Goal: Communication & Community: Share content

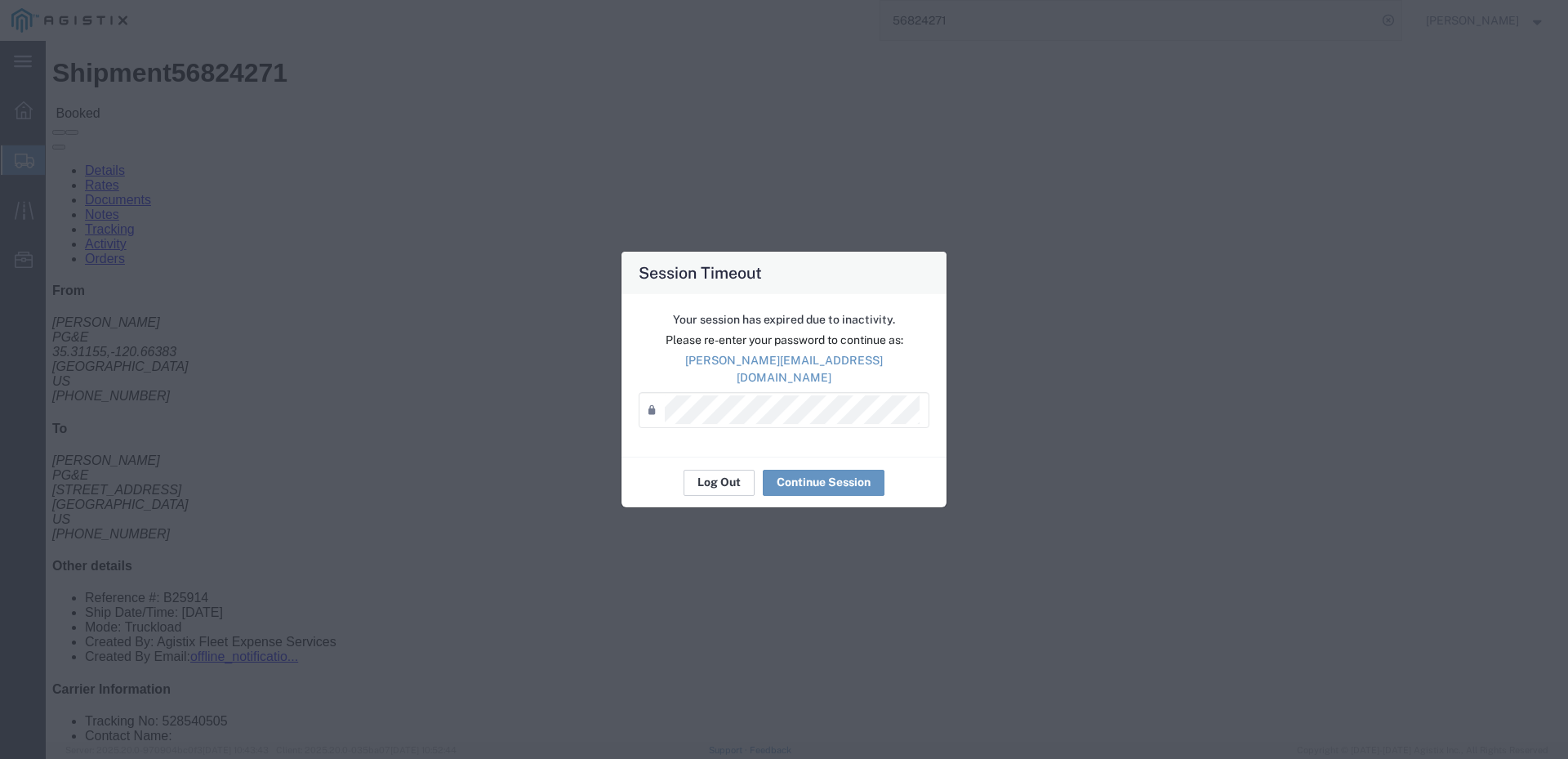
click at [723, 470] on button "Log Out" at bounding box center [718, 482] width 71 height 26
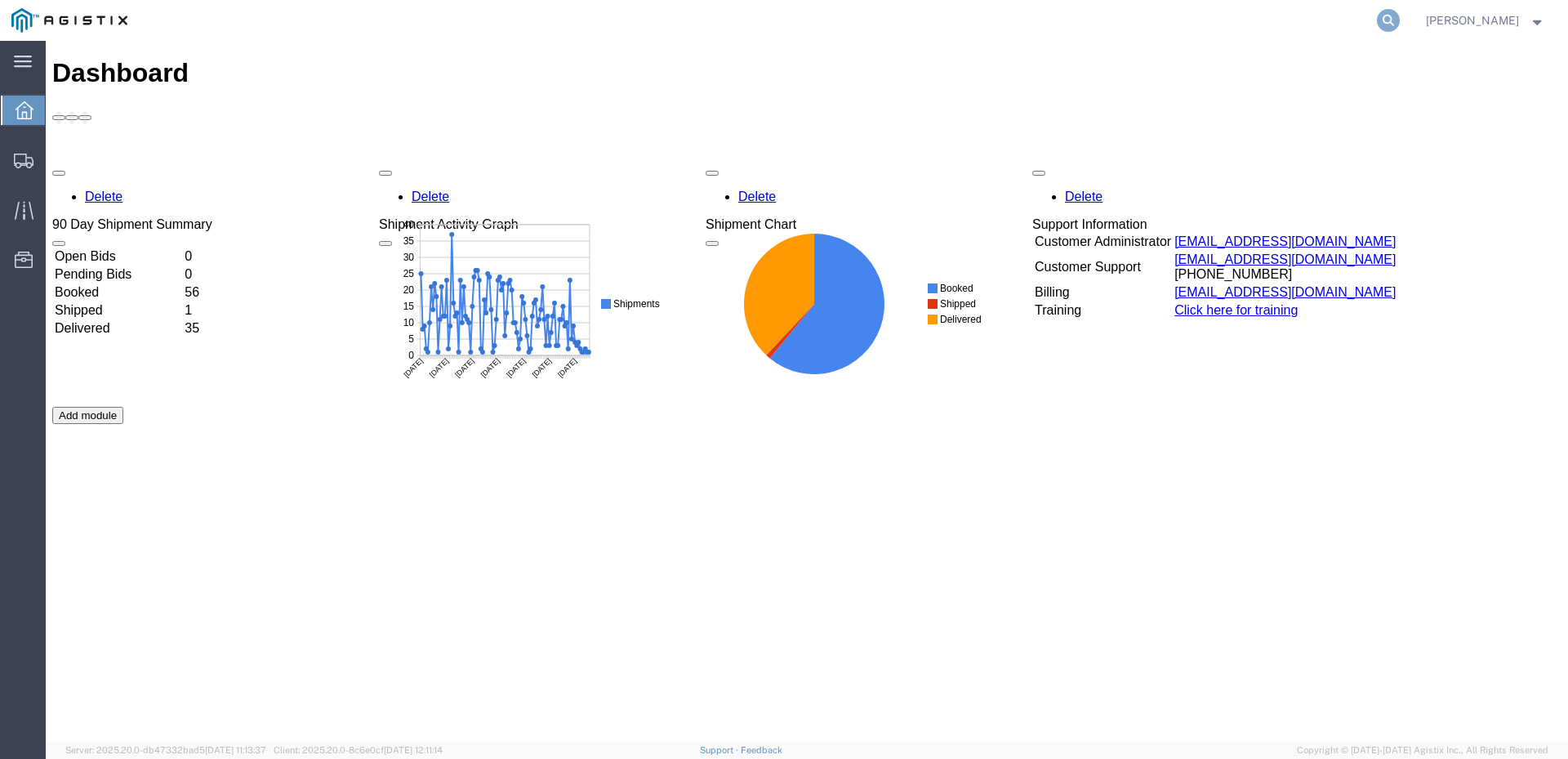
click at [1400, 24] on icon at bounding box center [1388, 20] width 23 height 23
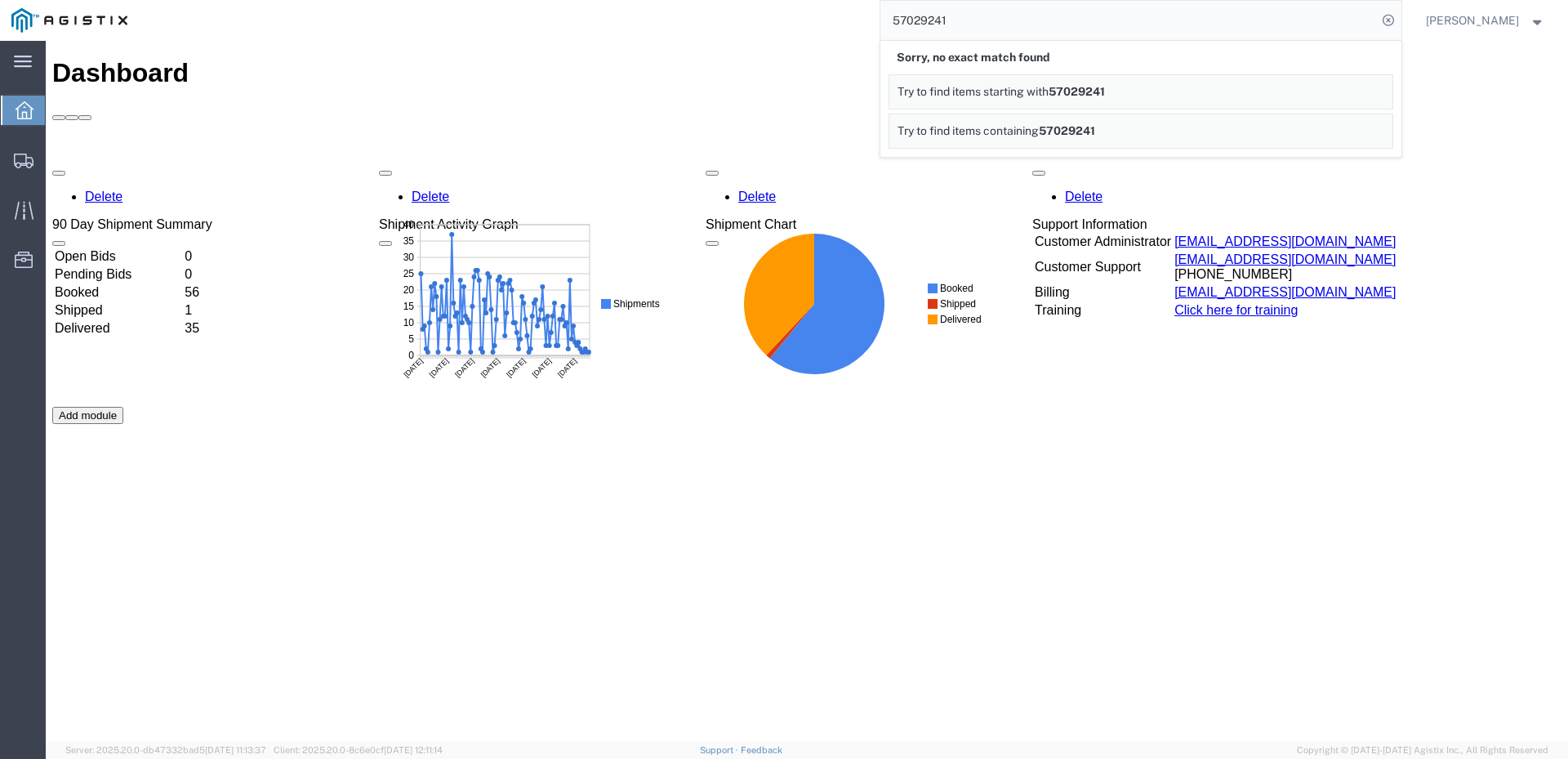
click at [977, 20] on input "57029241" at bounding box center [1128, 20] width 497 height 39
click at [1010, 25] on input "57029421" at bounding box center [1128, 20] width 497 height 39
type input "57029421"
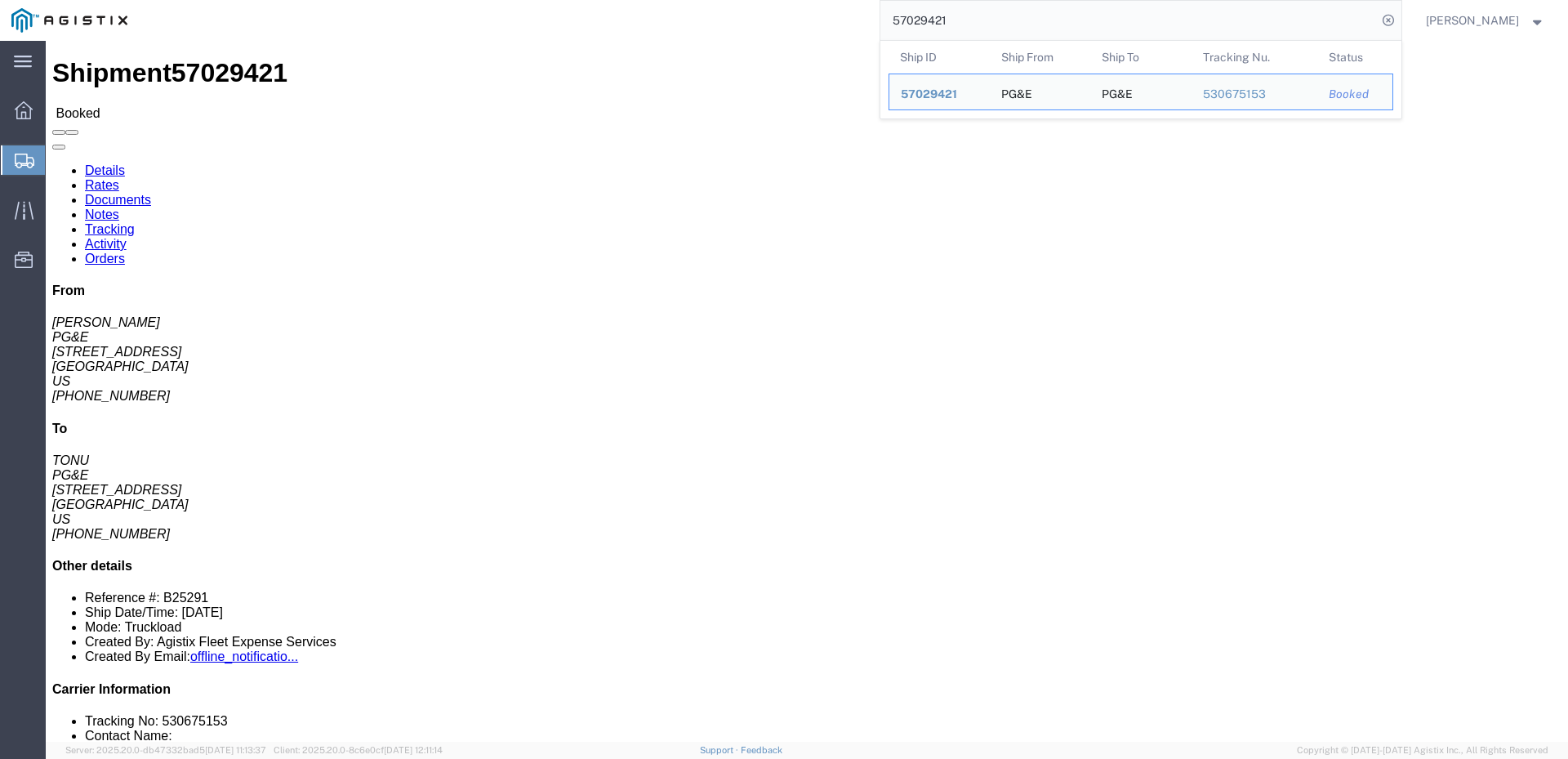
click div "Ship From PG&E (TONY) 2144 MOHAWK ST BAKERSFIELD, CA 93308 United States 559 66…"
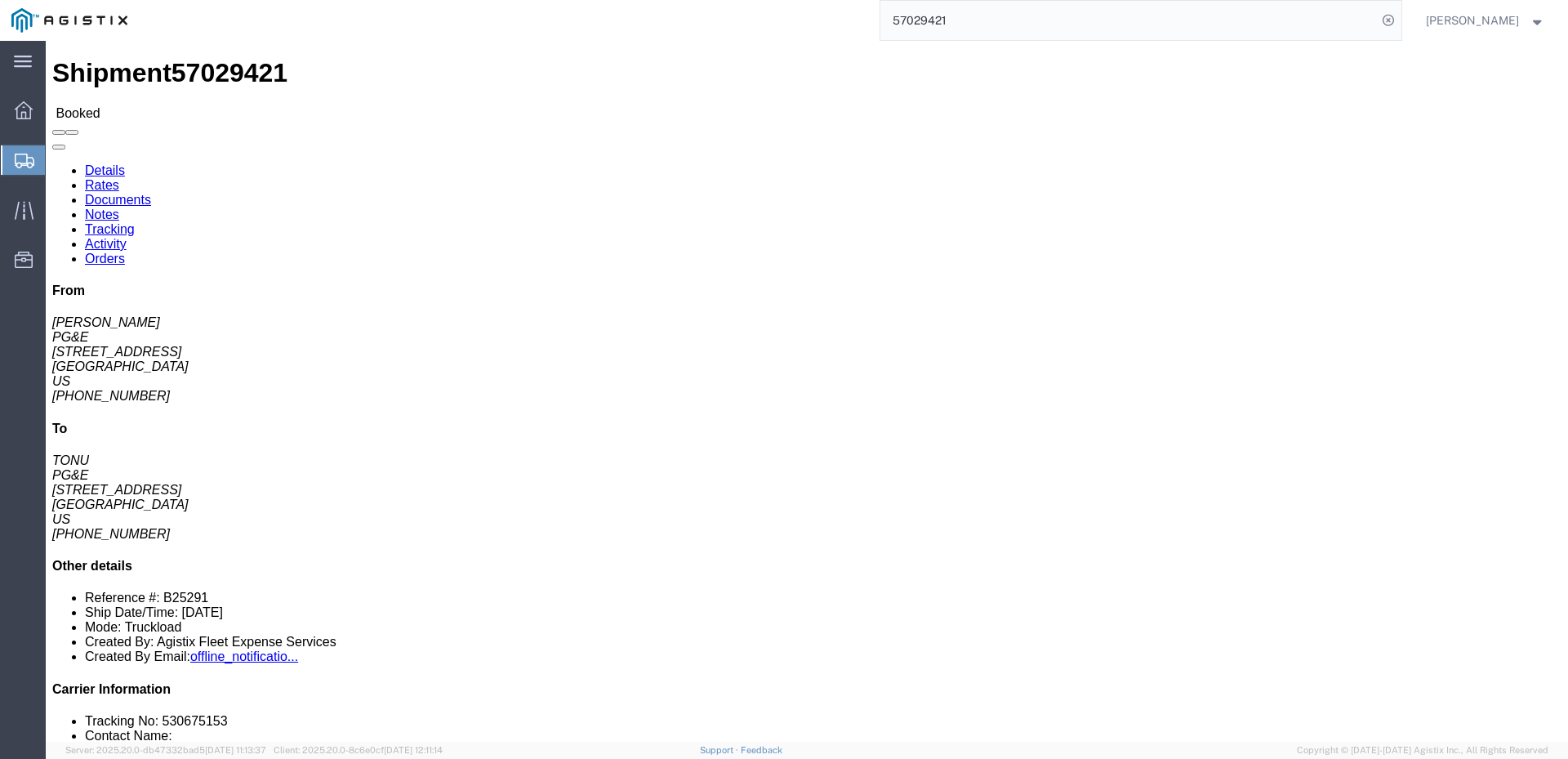
click span
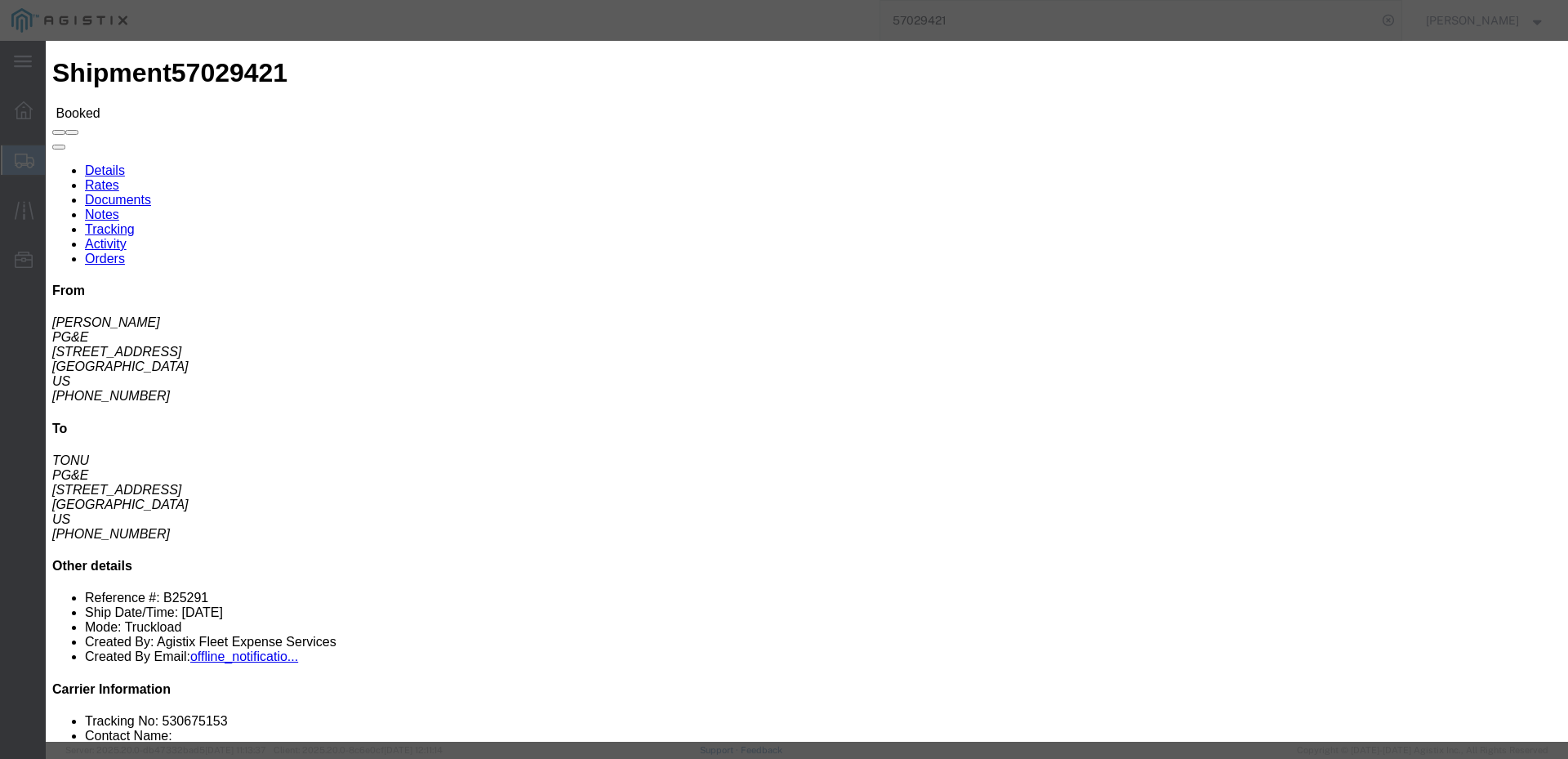
click input "text"
type input "jsullivan@epplerinc.com"
click input "PGE Fleet Bill Of Lading"
checkbox input "true"
click button "Send"
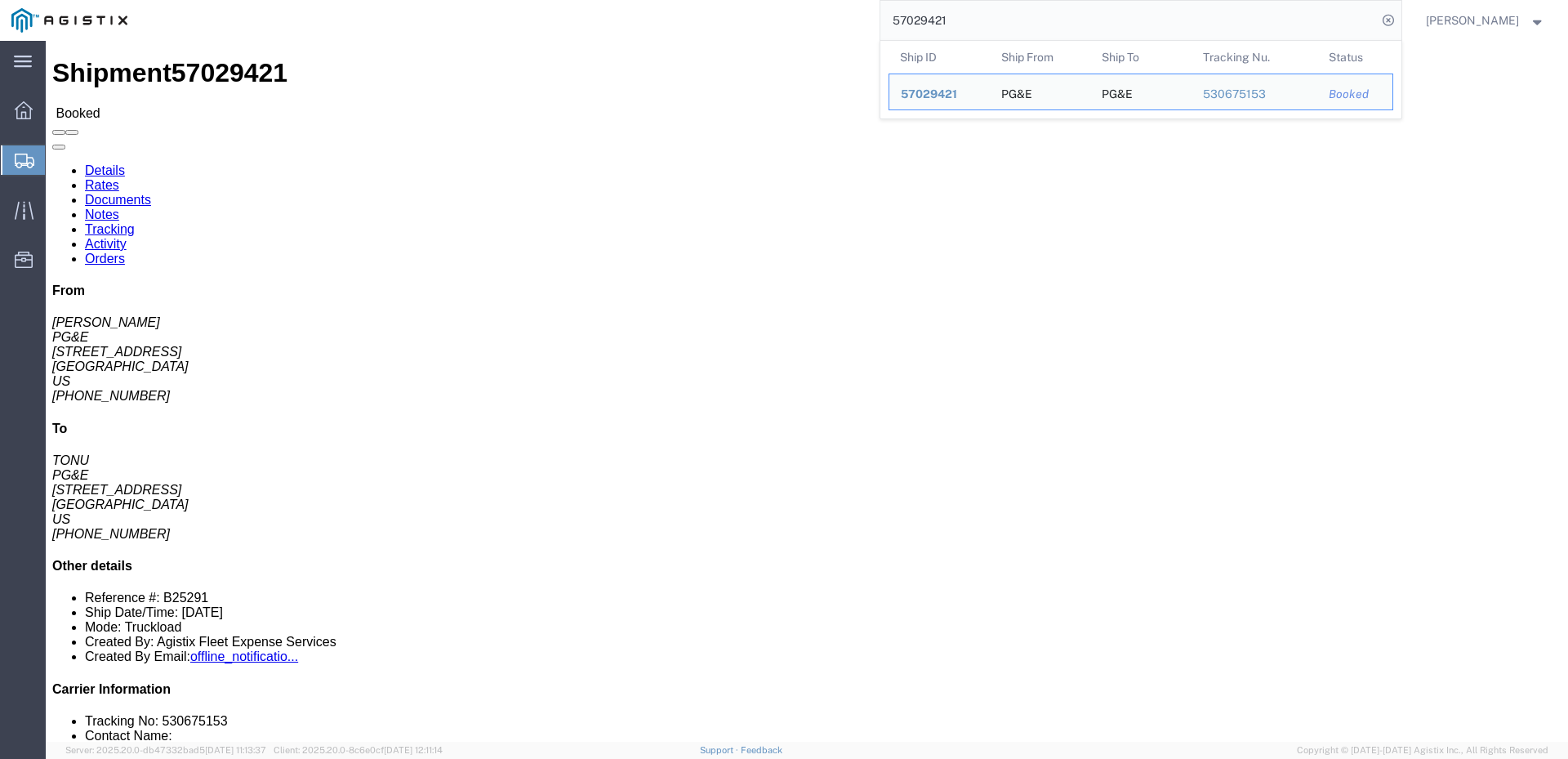
click at [1043, 15] on input "57029421" at bounding box center [1128, 20] width 497 height 39
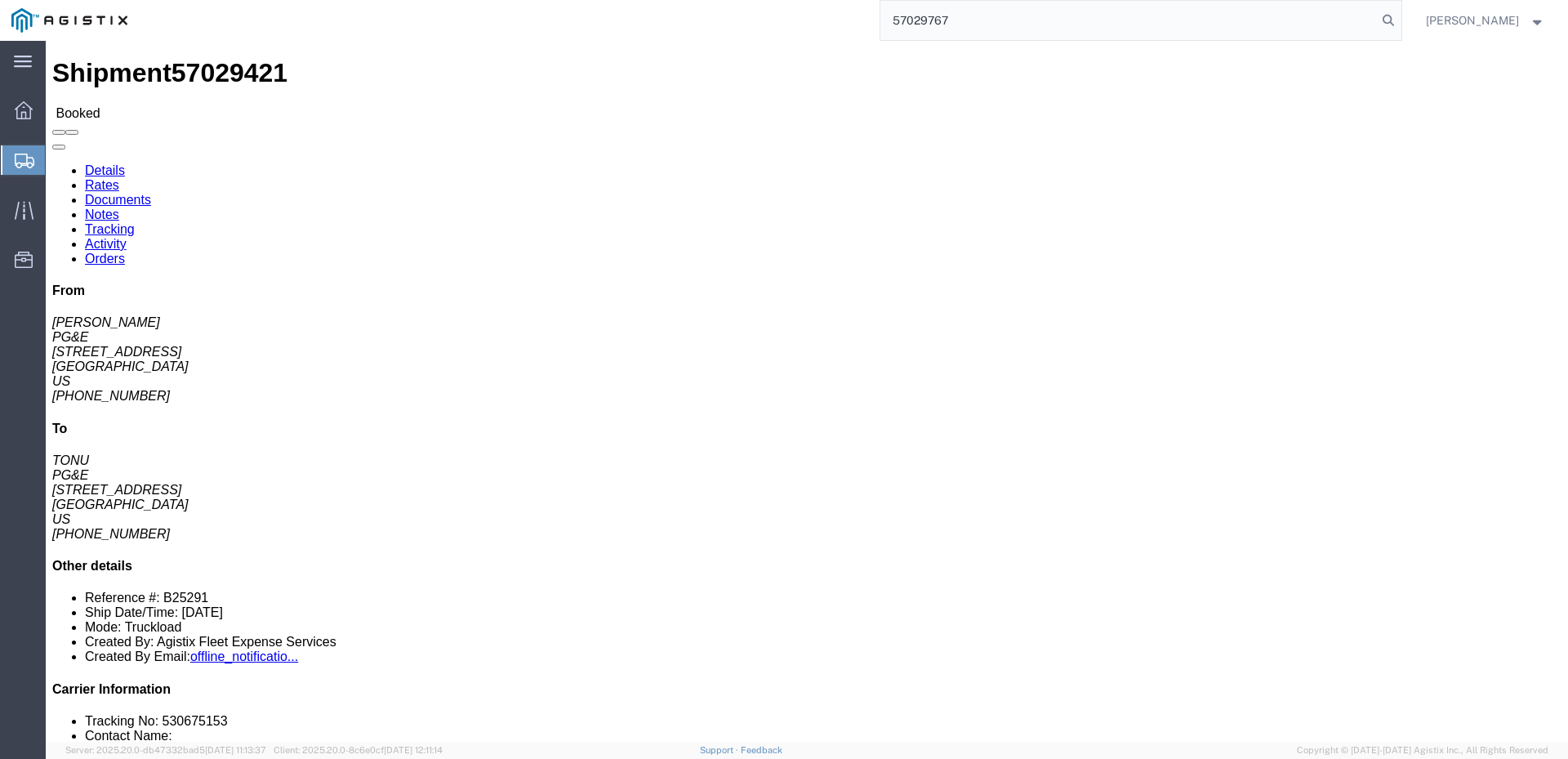
type input "57029767"
click span
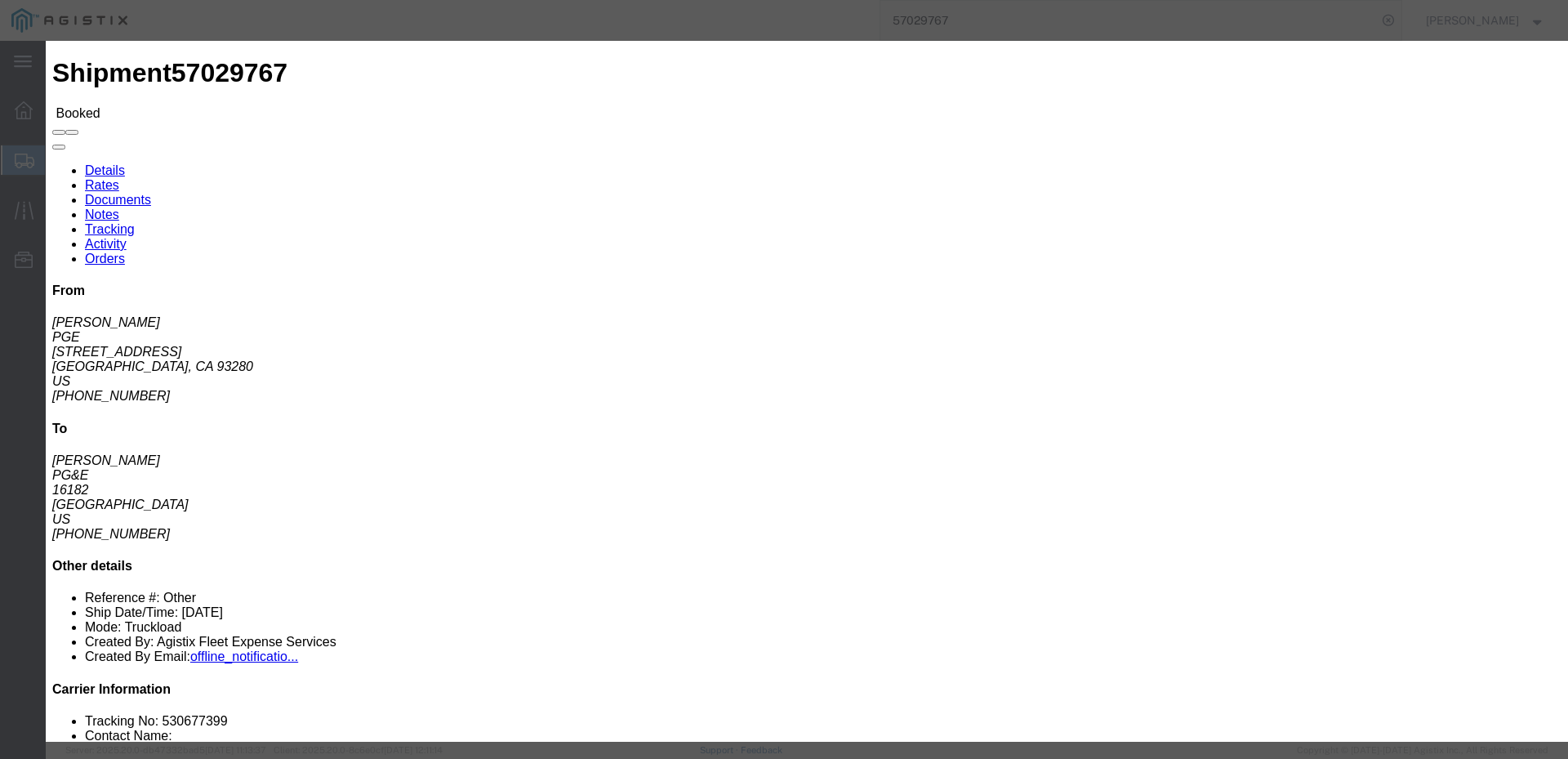
click input "text"
type input "ewheeler@epplerinc.com"
click input "PGE Fleet Bill Of Lading"
checkbox input "true"
click button "Send"
